Goal: Navigation & Orientation: Find specific page/section

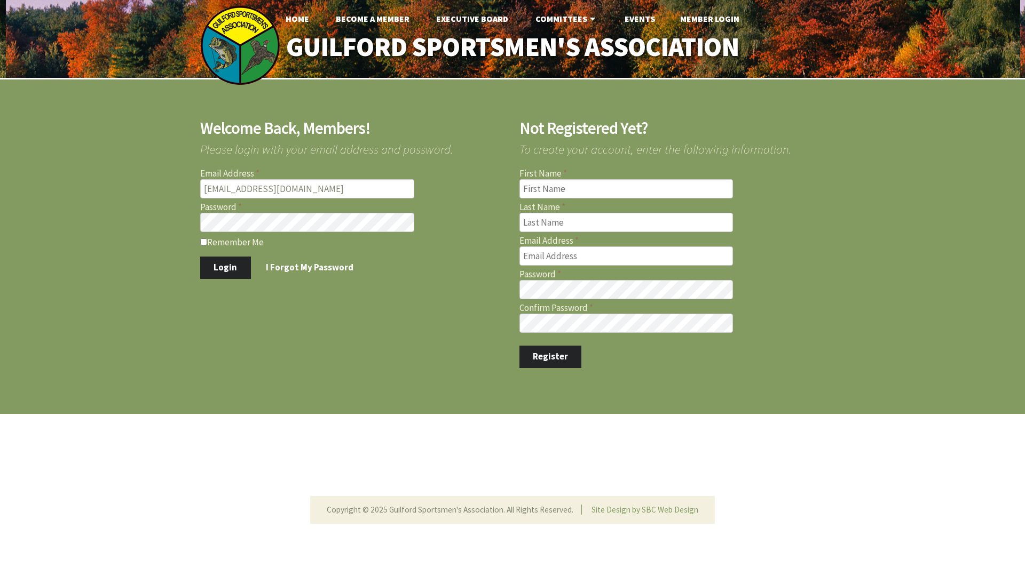
type input "[EMAIL_ADDRESS][DOMAIN_NAME]"
click at [202, 243] on input "Remember Me" at bounding box center [203, 242] width 7 height 7
checkbox input "true"
click at [200, 257] on button "Login" at bounding box center [225, 268] width 51 height 22
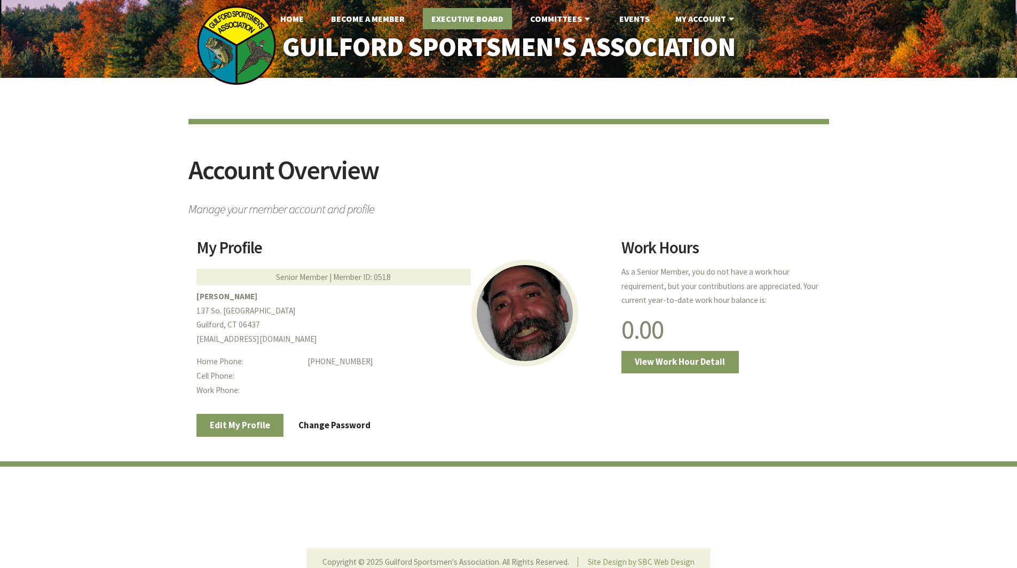
click at [461, 20] on link "Executive Board" at bounding box center [467, 18] width 89 height 21
